Goal: Check status: Check status

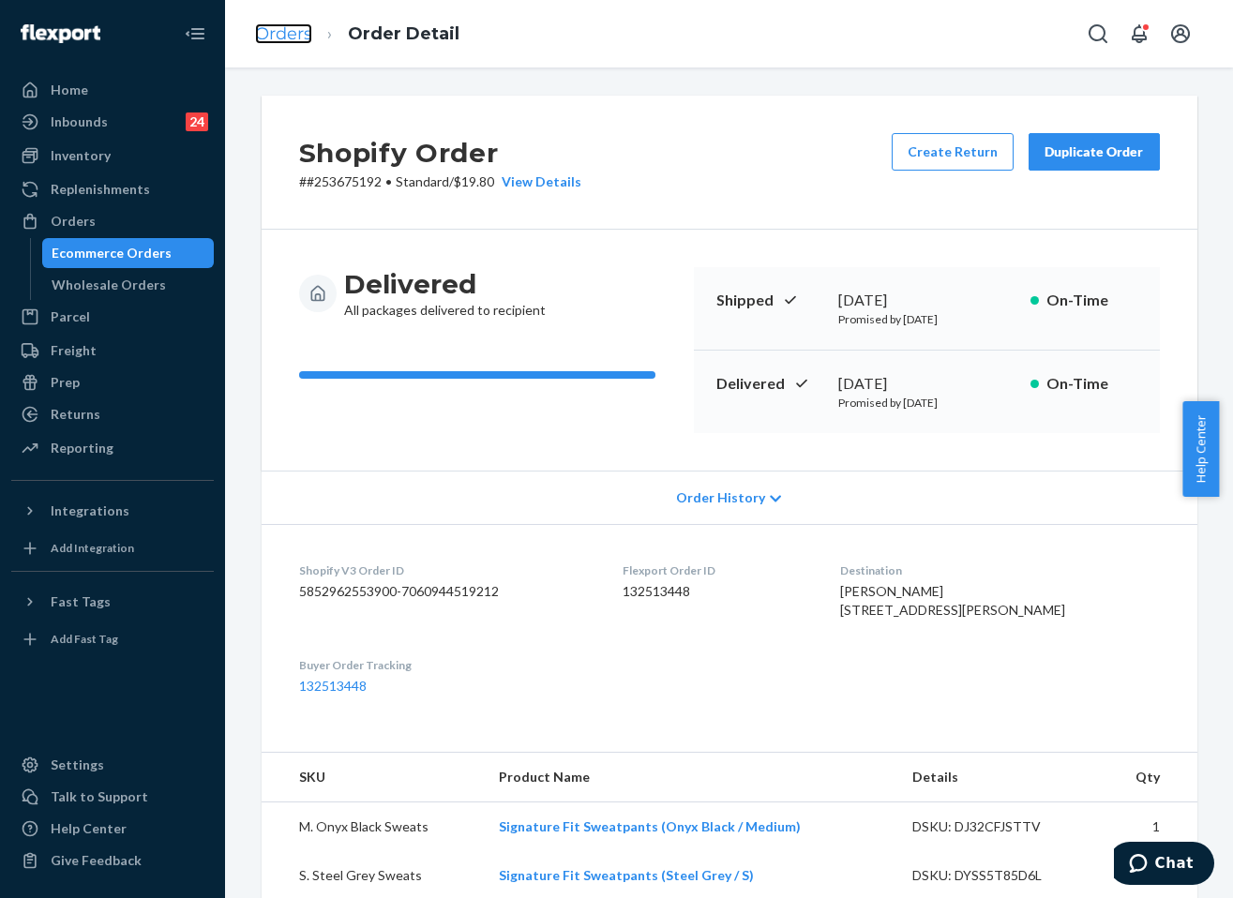
click at [308, 23] on link "Orders" at bounding box center [283, 33] width 57 height 21
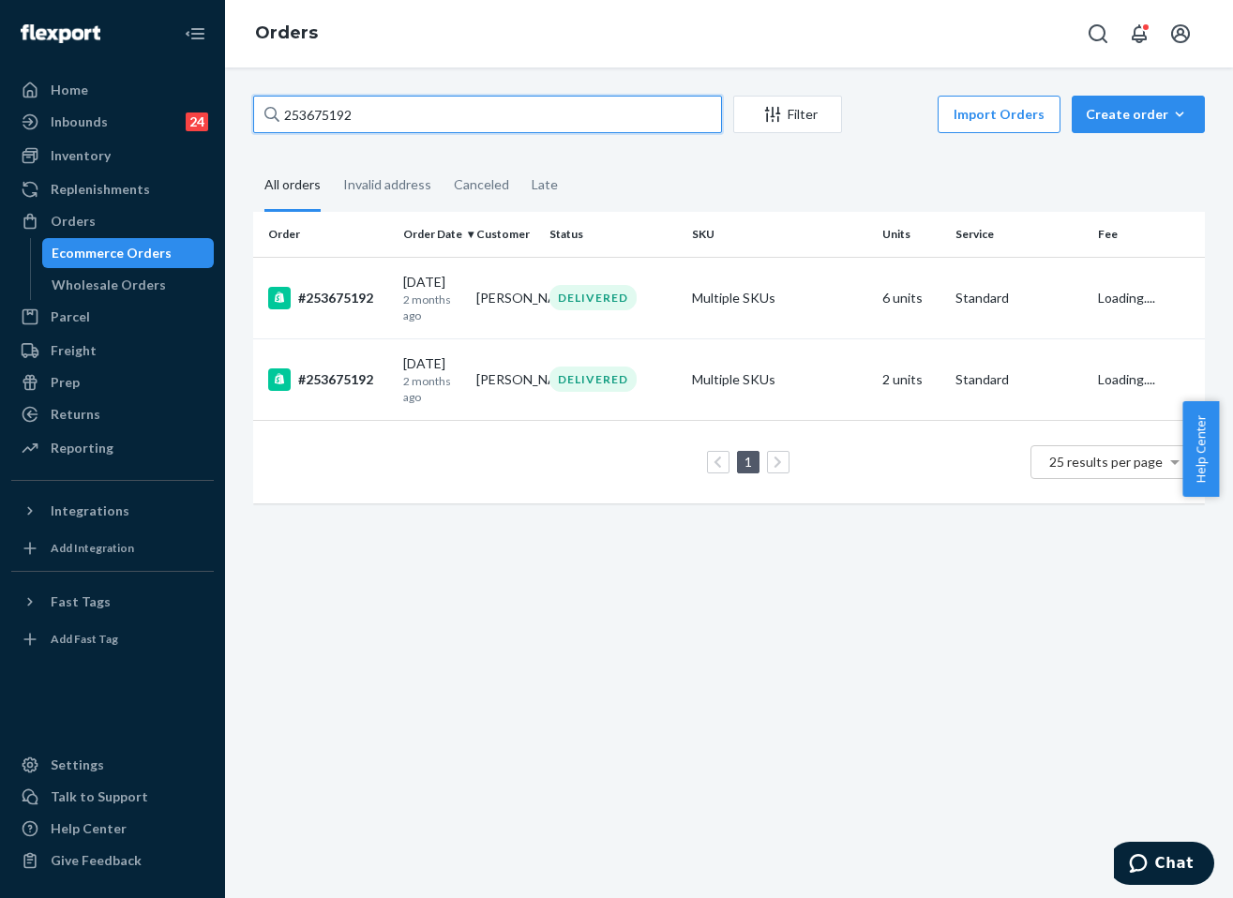
click at [374, 106] on input "253675192" at bounding box center [487, 114] width 469 height 37
paste input "5141833"
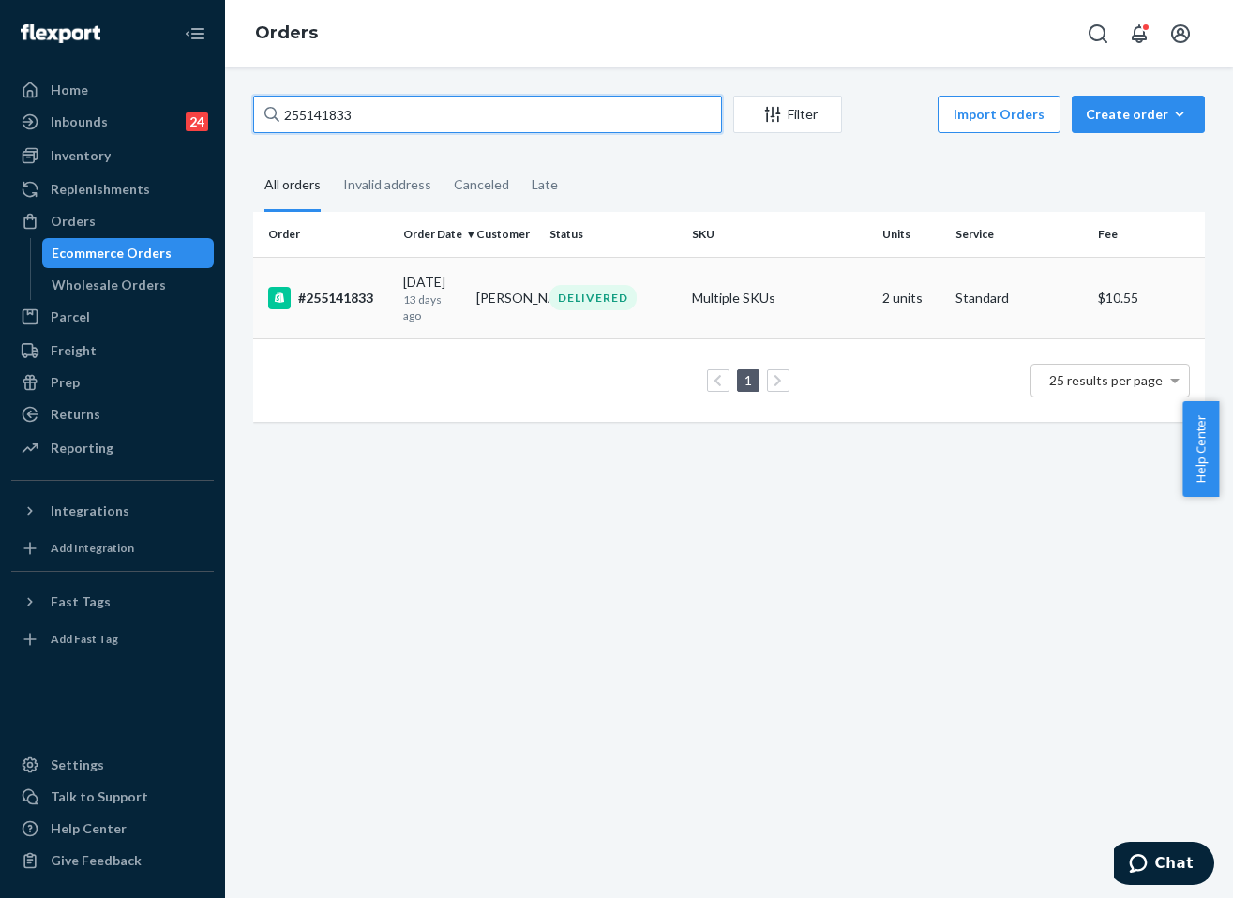
type input "255141833"
click at [651, 313] on td "DELIVERED" at bounding box center [613, 298] width 142 height 82
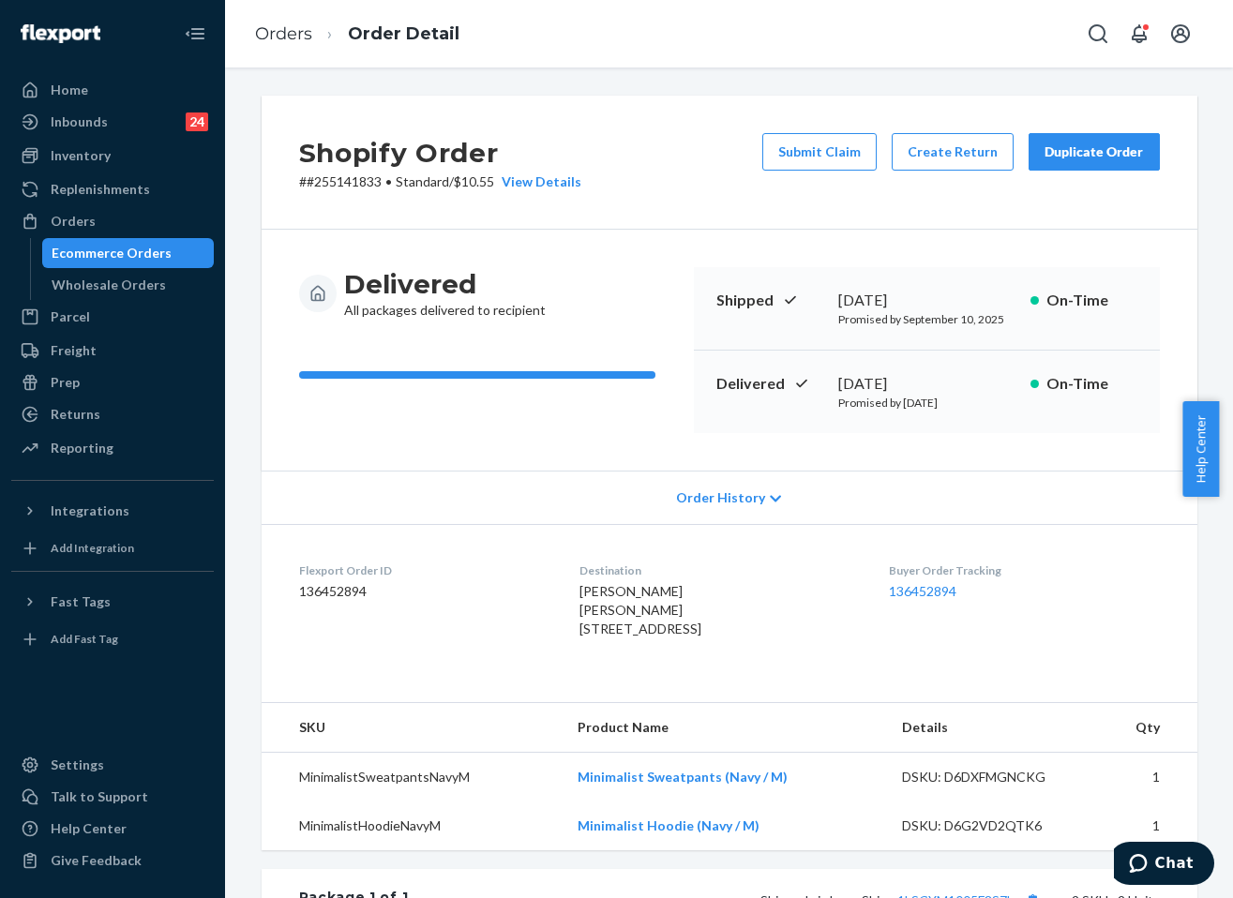
drag, startPoint x: 595, startPoint y: 674, endPoint x: 585, endPoint y: 661, distance: 16.7
click at [585, 638] on div "[PERSON_NAME] [PERSON_NAME] [STREET_ADDRESS]" at bounding box center [718, 610] width 279 height 56
drag, startPoint x: 298, startPoint y: 27, endPoint x: 414, endPoint y: 84, distance: 129.5
click at [299, 27] on link "Orders" at bounding box center [283, 33] width 57 height 21
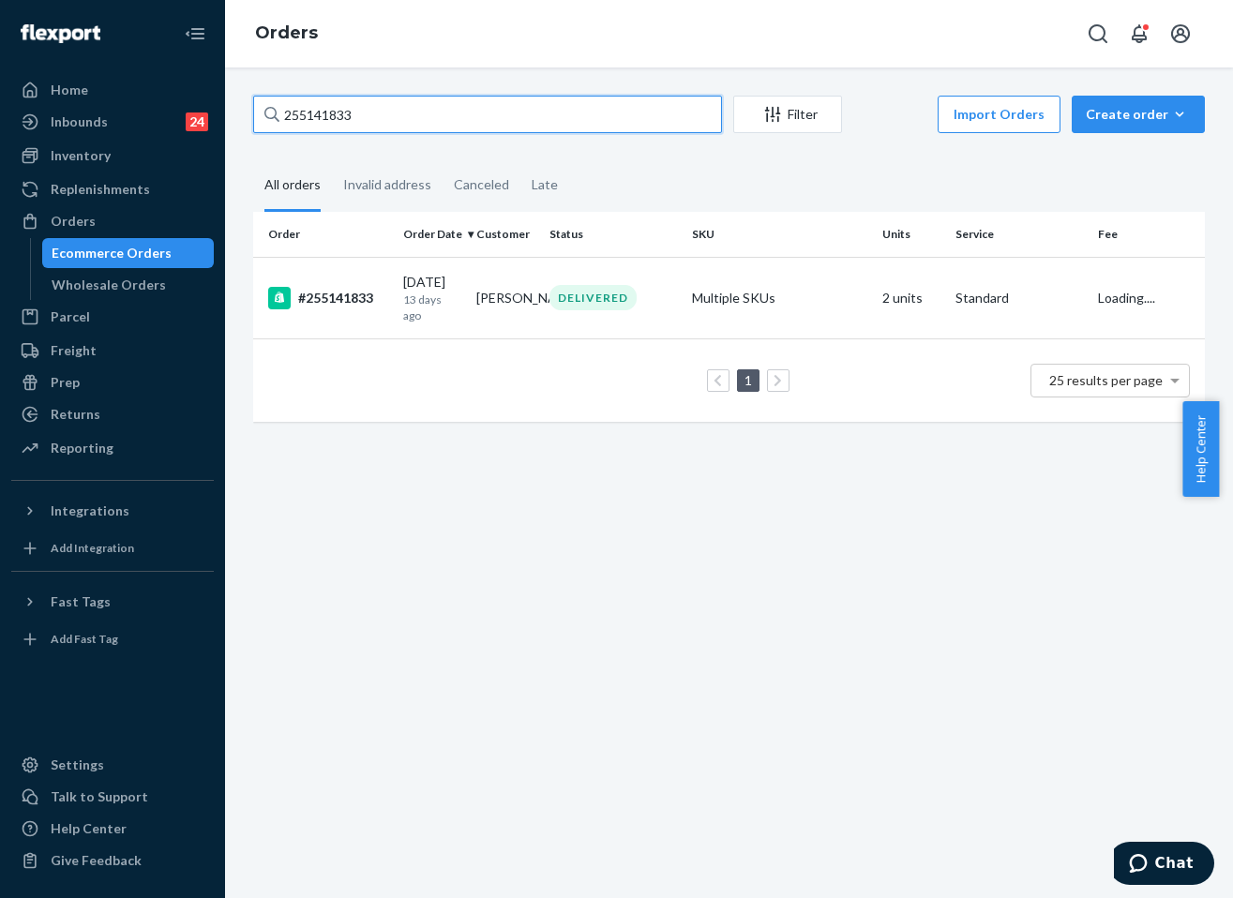
drag, startPoint x: 444, startPoint y: 97, endPoint x: 445, endPoint y: 106, distance: 9.4
click at [444, 101] on input "255141833" at bounding box center [487, 114] width 469 height 37
paste input "245532"
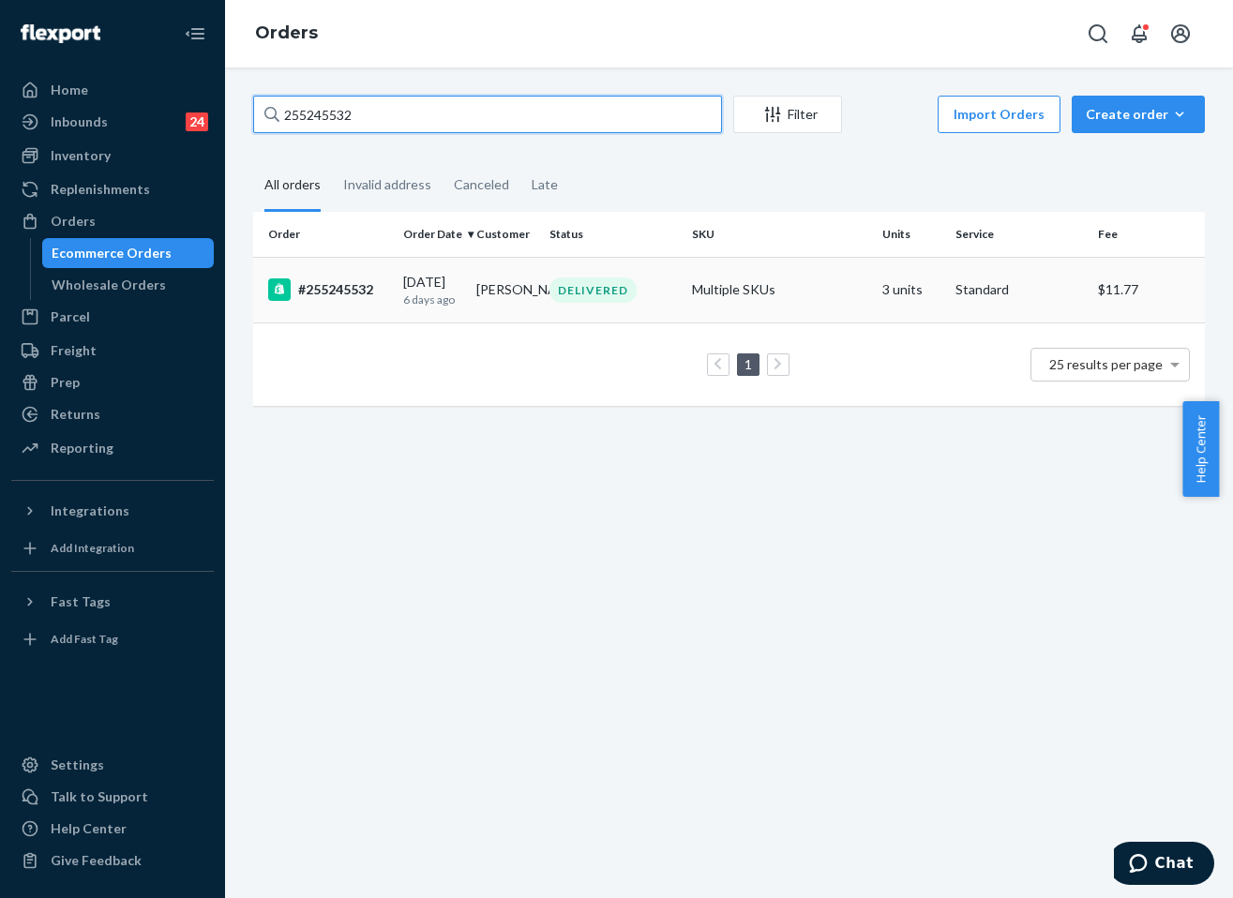
type input "255245532"
click at [564, 319] on td "DELIVERED" at bounding box center [613, 290] width 142 height 66
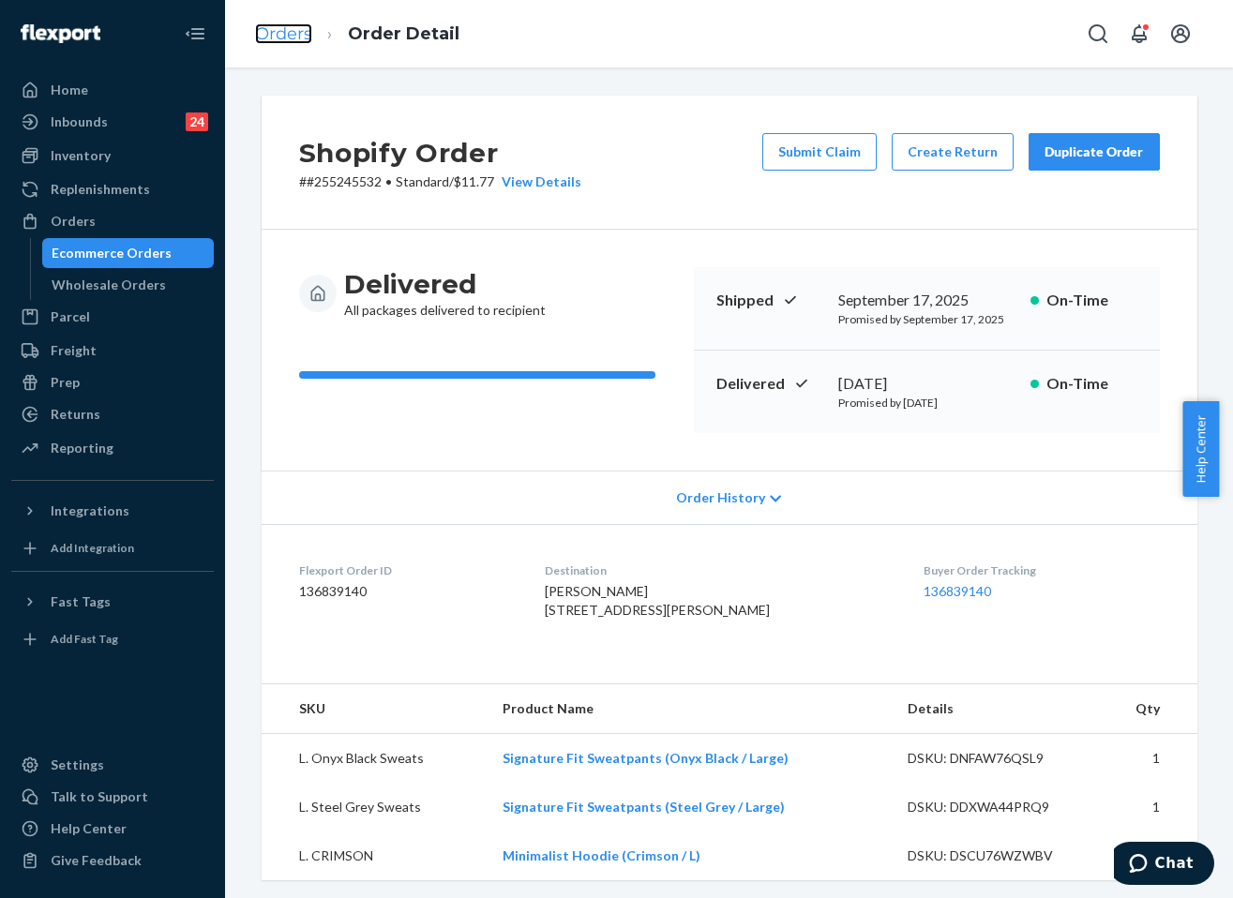
click at [297, 35] on link "Orders" at bounding box center [283, 33] width 57 height 21
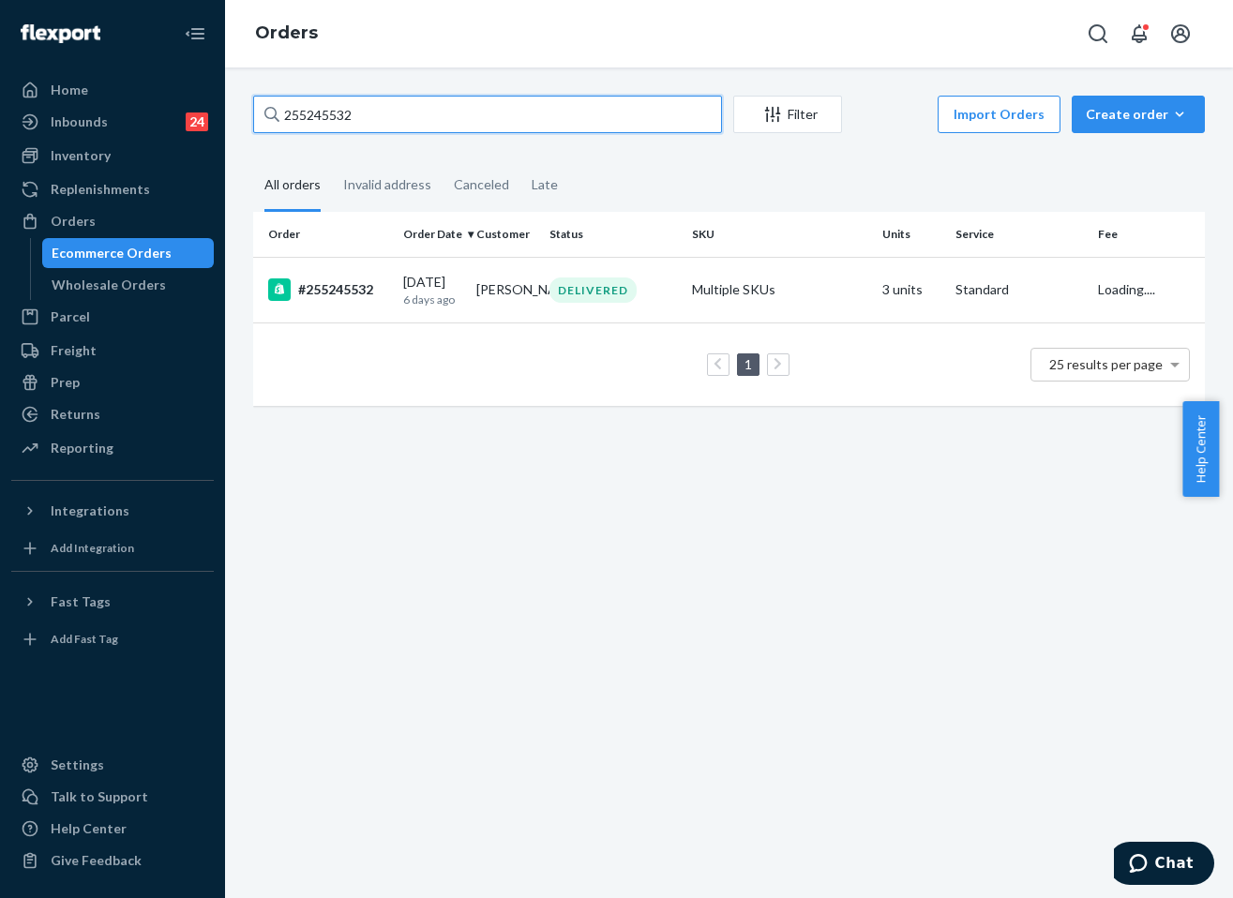
click at [441, 120] on input "255245532" at bounding box center [487, 114] width 469 height 37
paste input "74891"
type input "255274891"
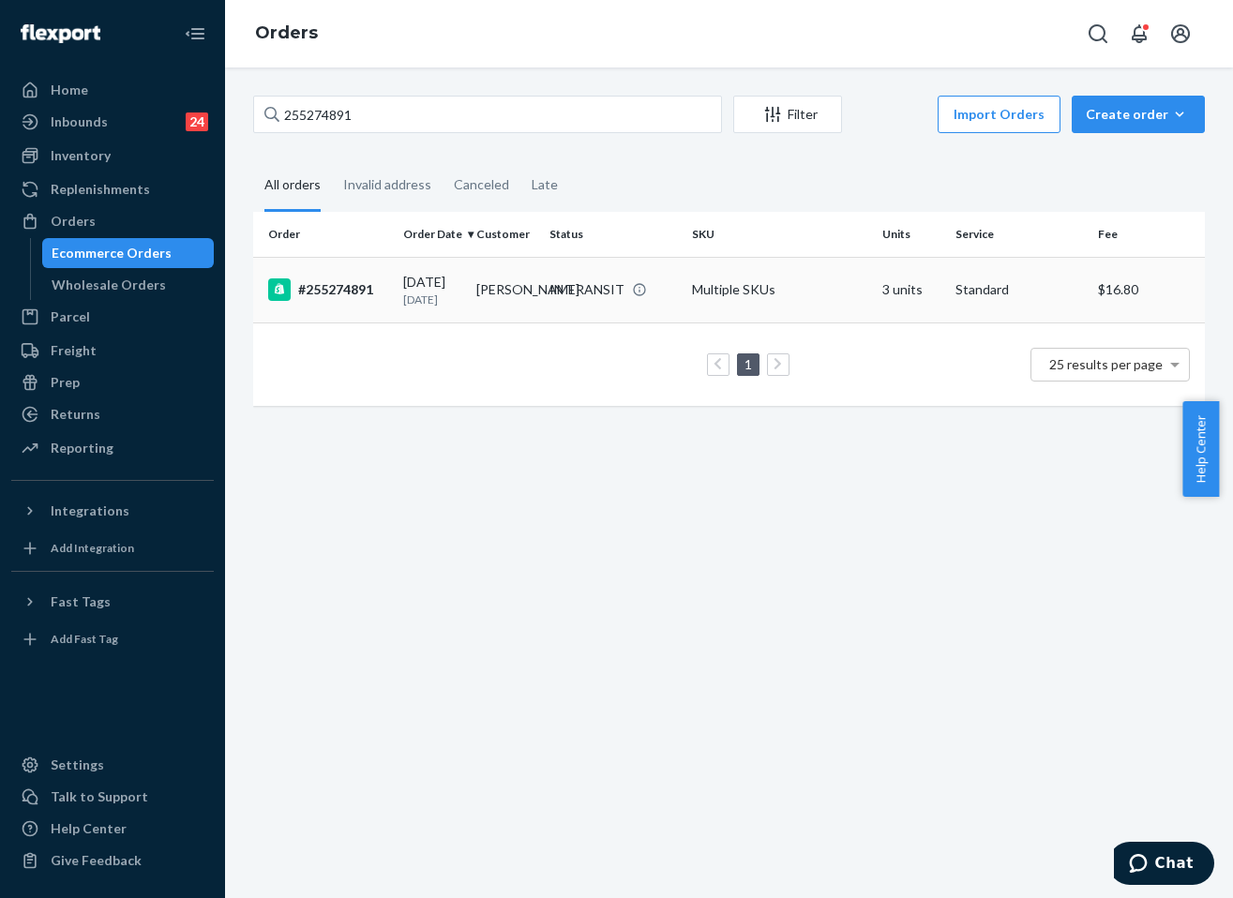
click at [723, 275] on td "Multiple SKUs" at bounding box center [779, 290] width 190 height 66
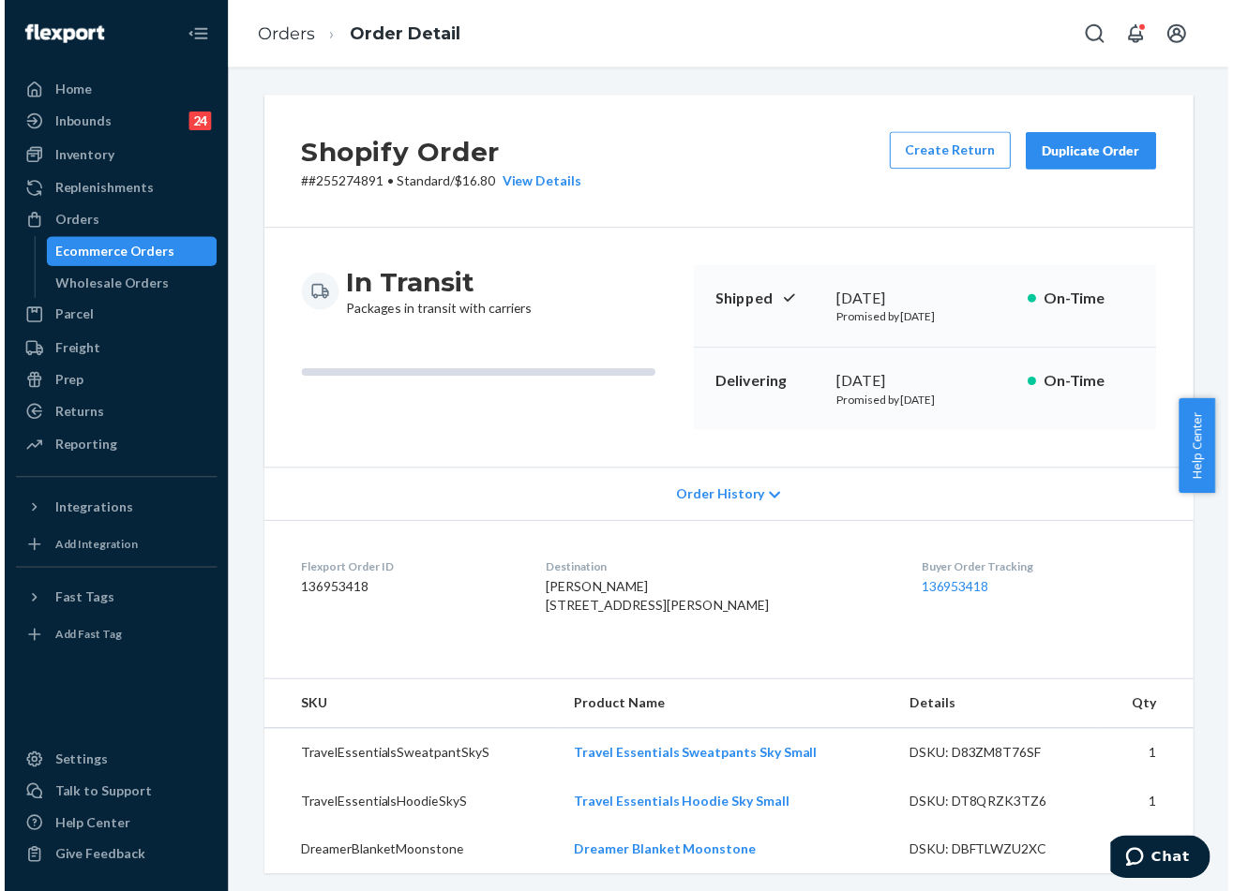
scroll to position [187, 0]
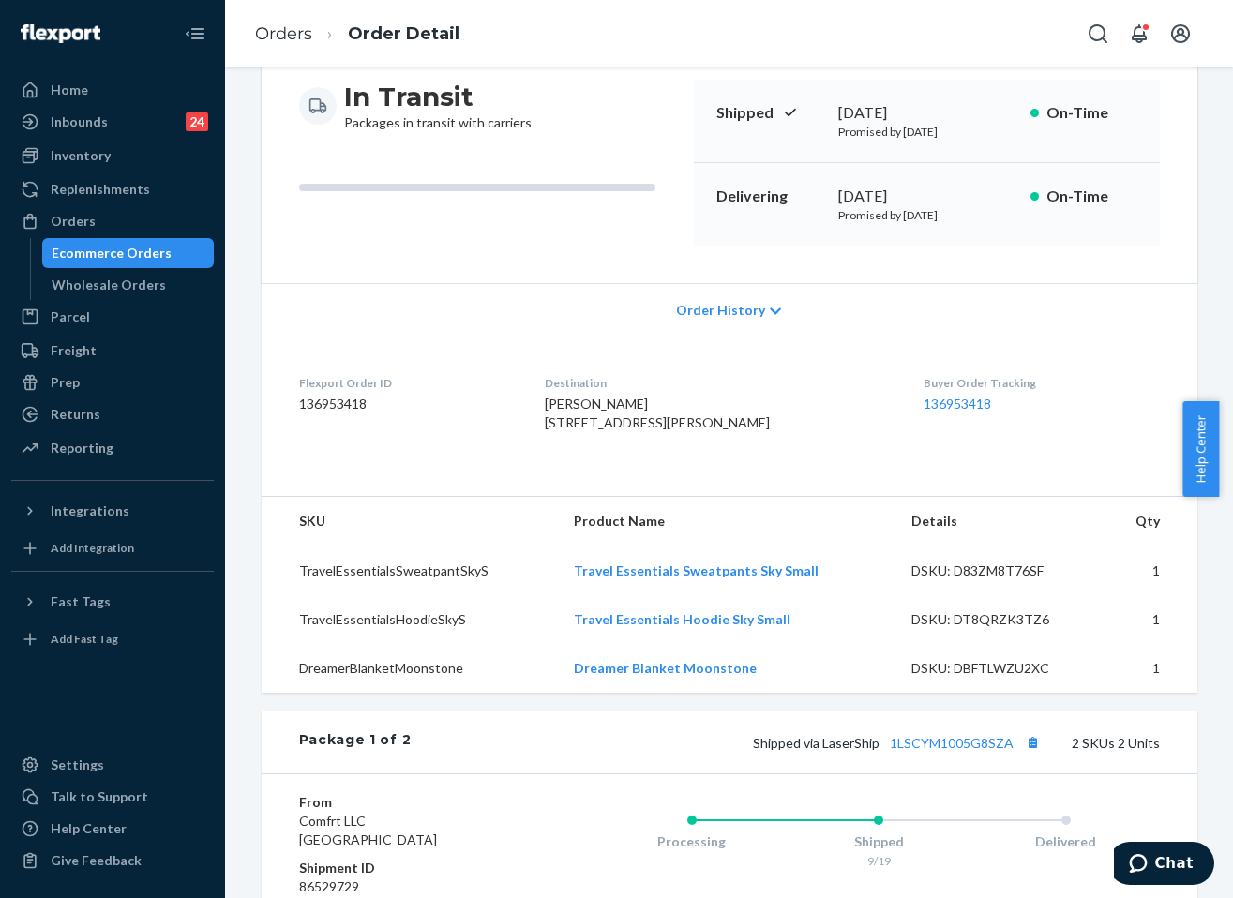
drag, startPoint x: 976, startPoint y: 194, endPoint x: 830, endPoint y: 194, distance: 146.2
click at [830, 194] on div "Delivering [DATE] Promised by [DATE] On-Time" at bounding box center [927, 204] width 466 height 82
copy div "[DATE]"
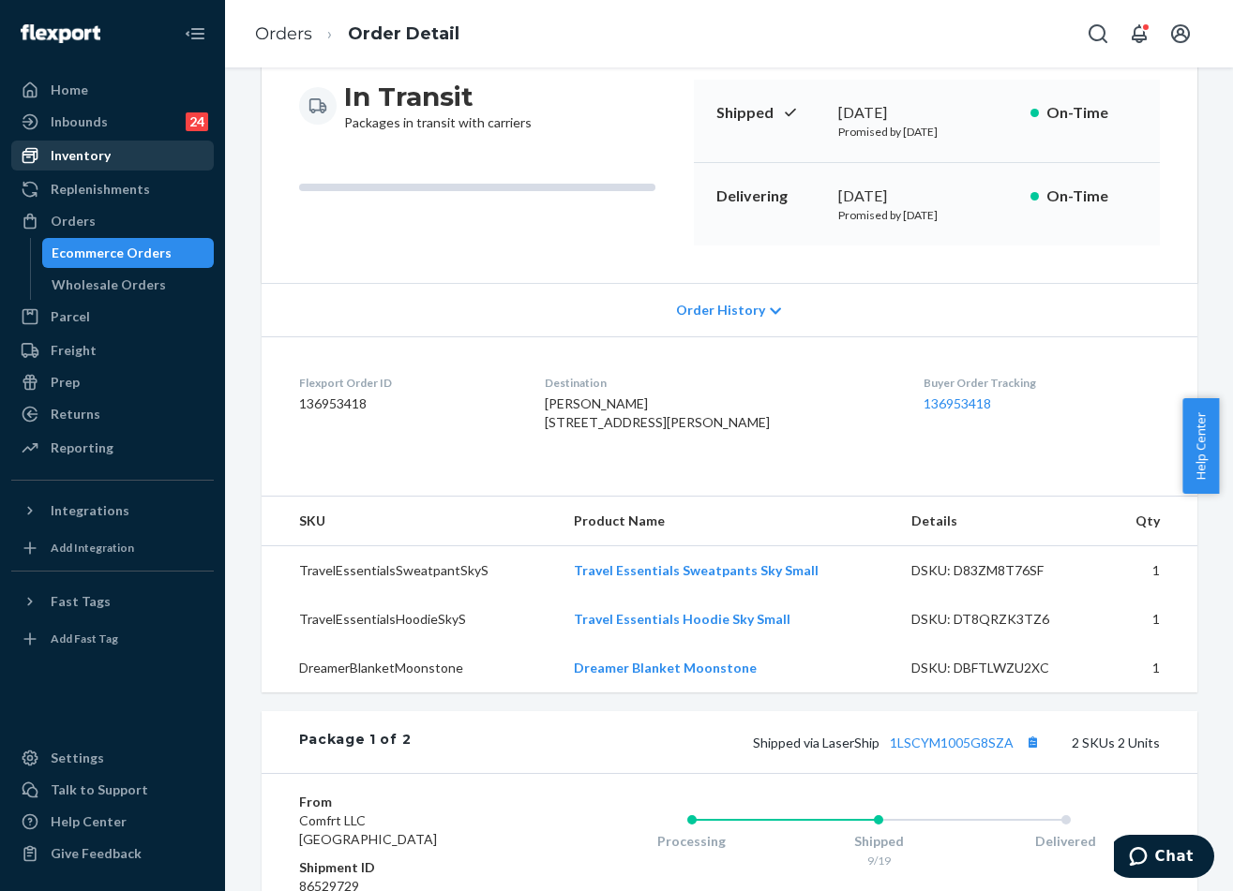
click at [90, 146] on div "Inventory" at bounding box center [81, 155] width 60 height 19
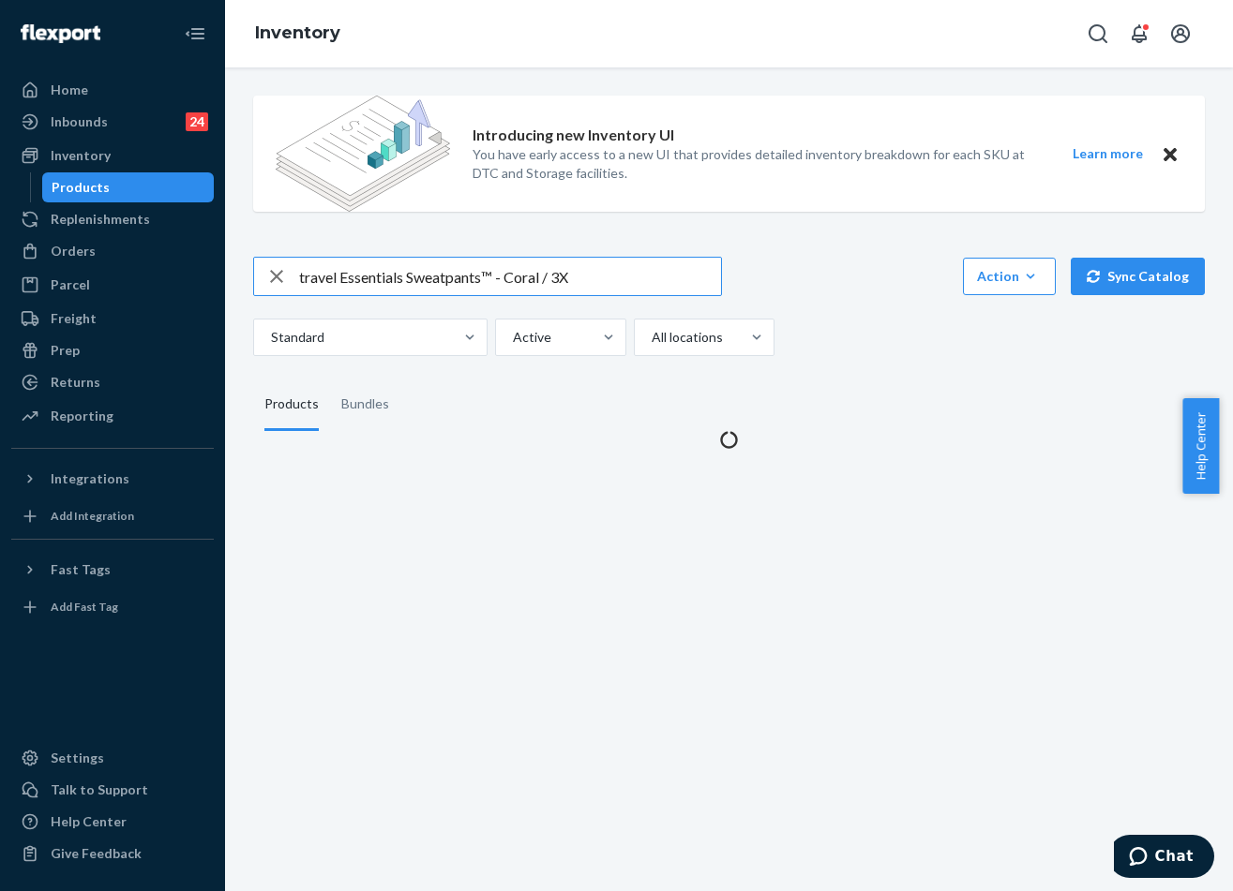
click at [435, 273] on input "travel Essentials Sweatpants™ - Coral / 3X" at bounding box center [510, 276] width 422 height 37
click at [480, 278] on input "Basic Fleece Short - Pre-Order Steel Grey / M" at bounding box center [510, 276] width 422 height 37
click at [502, 282] on input "Basic Fleece Short - Pre-Order Steel Grey / M" at bounding box center [510, 276] width 422 height 37
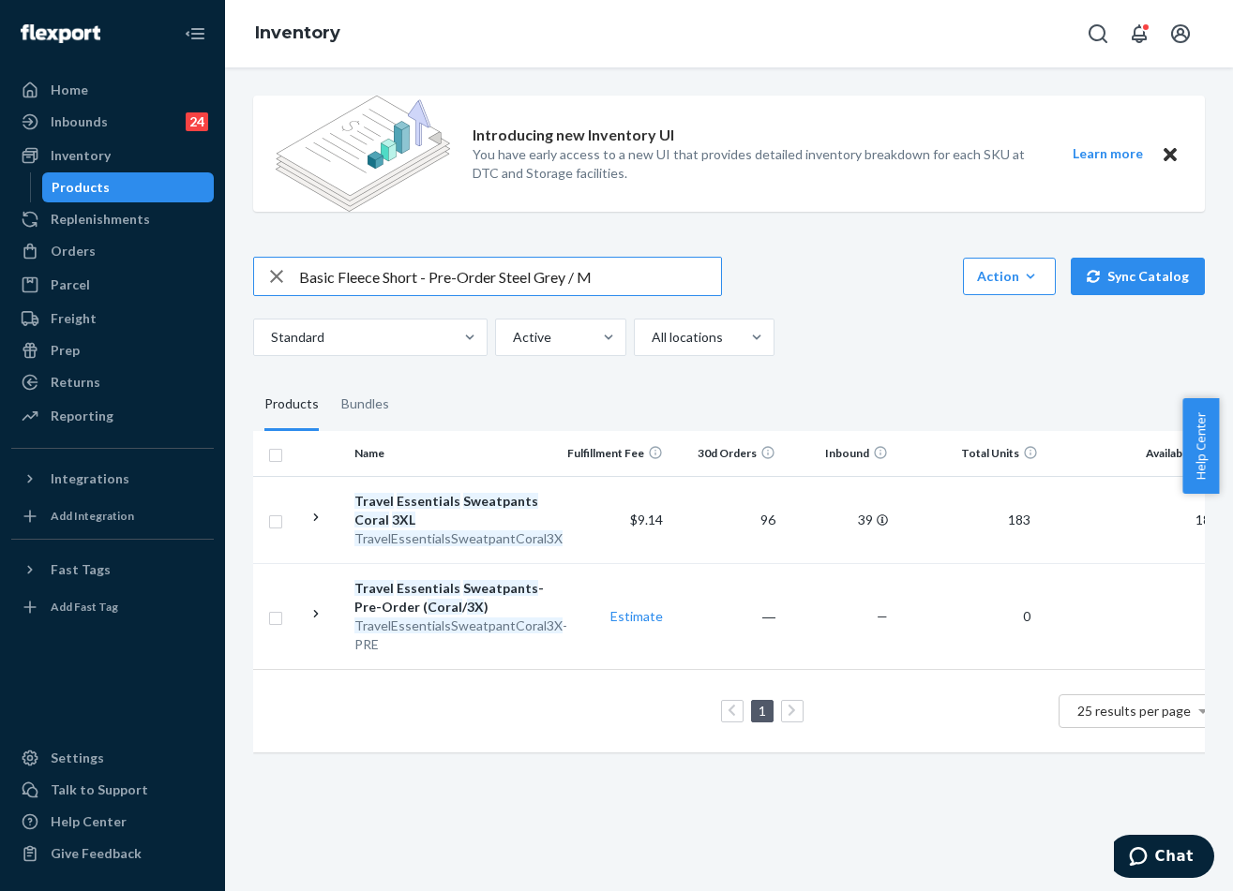
drag, startPoint x: 495, startPoint y: 277, endPoint x: 471, endPoint y: 276, distance: 24.4
click at [465, 276] on input "Basic Fleece Short - Pre-Order Steel Grey / M" at bounding box center [510, 276] width 422 height 37
click at [502, 274] on input "Basic Fleece Short - Pre-Order Steel Grey / M" at bounding box center [510, 276] width 422 height 37
drag, startPoint x: 496, startPoint y: 276, endPoint x: 428, endPoint y: 278, distance: 67.6
click at [428, 278] on input "Basic Fleece Short - Pre-Order Steel Grey / M" at bounding box center [510, 276] width 422 height 37
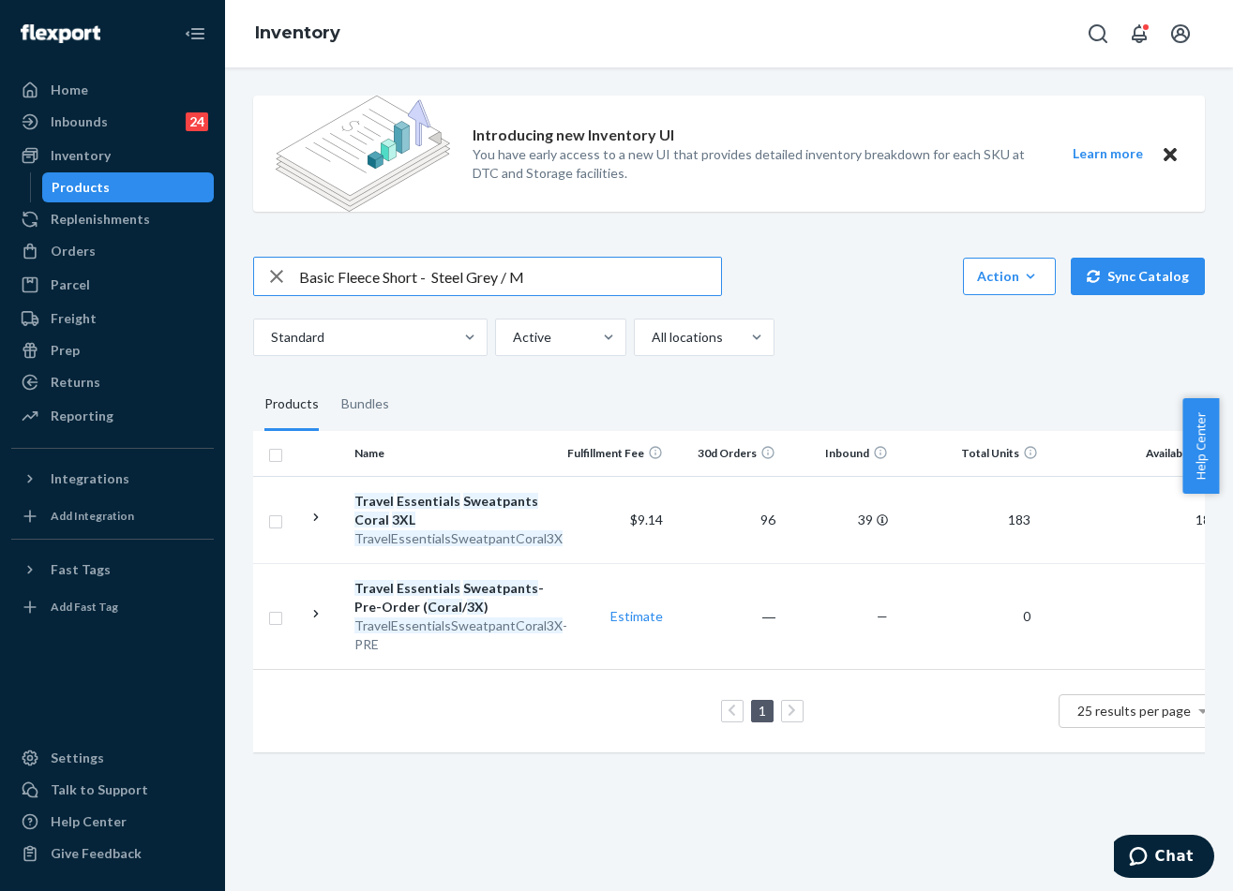
type input "Basic Fleece Short - Steel Grey / M"
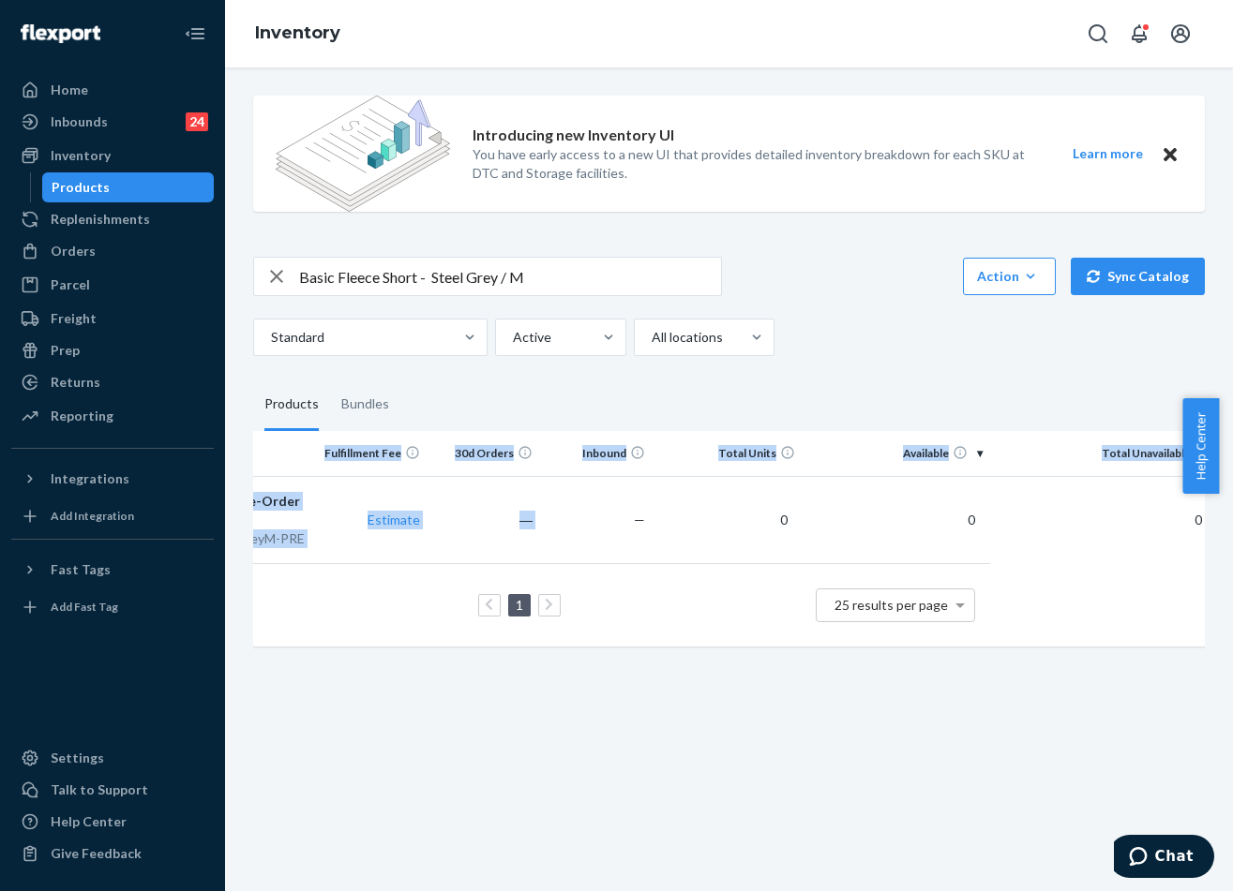
scroll to position [0, 277]
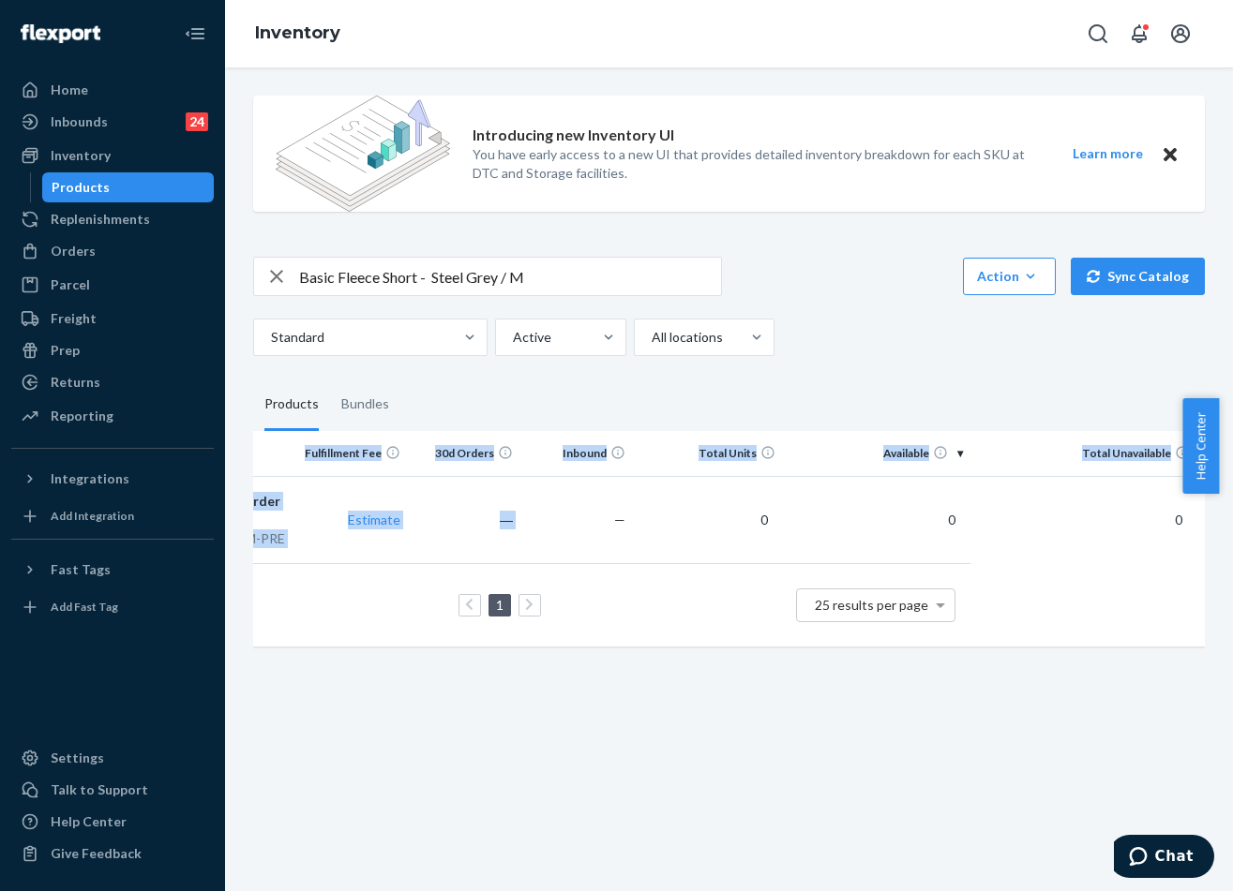
drag, startPoint x: 922, startPoint y: 528, endPoint x: 1320, endPoint y: 530, distance: 397.5
click at [1232, 530] on html "Home Inbounds 24 Shipping Plans Problems 24 Inventory Products Replenishments O…" at bounding box center [616, 445] width 1233 height 891
click at [964, 416] on fieldset "Products Bundles" at bounding box center [728, 405] width 951 height 52
